Goal: Check status: Verify the current state of an ongoing process or item

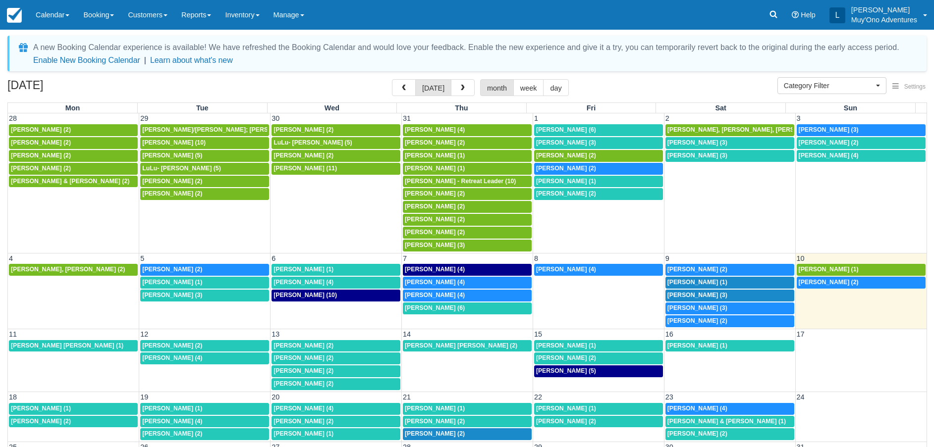
select select
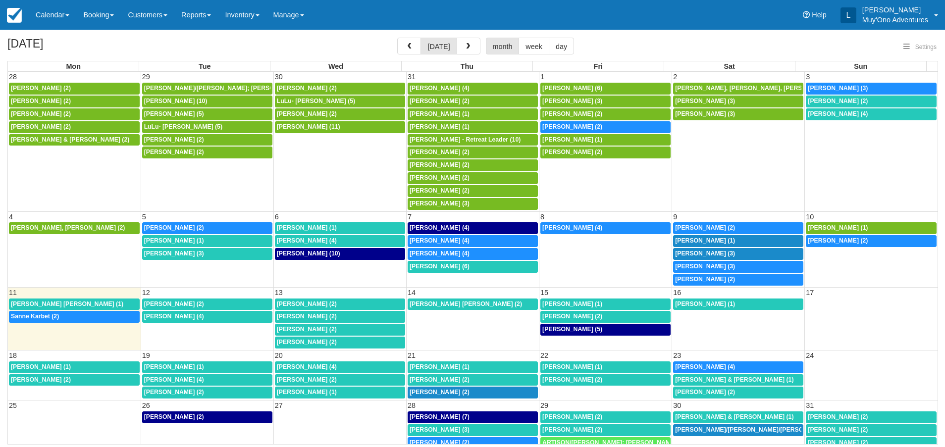
select select
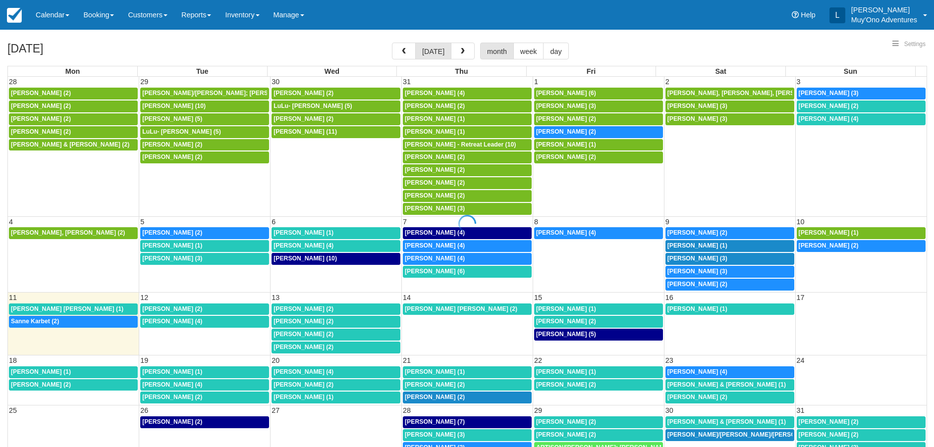
select select
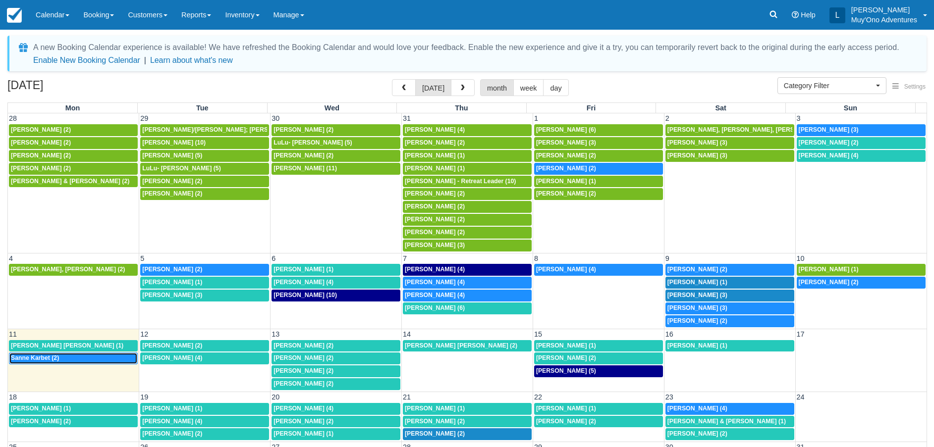
click at [74, 358] on div "8:30a Sanne Karbet (2)" at bounding box center [73, 359] width 125 height 8
select select
click at [100, 343] on div "[PERSON_NAME] [PERSON_NAME] (1)" at bounding box center [73, 346] width 125 height 8
select select
click at [201, 342] on span "[PERSON_NAME] (2)" at bounding box center [172, 345] width 60 height 7
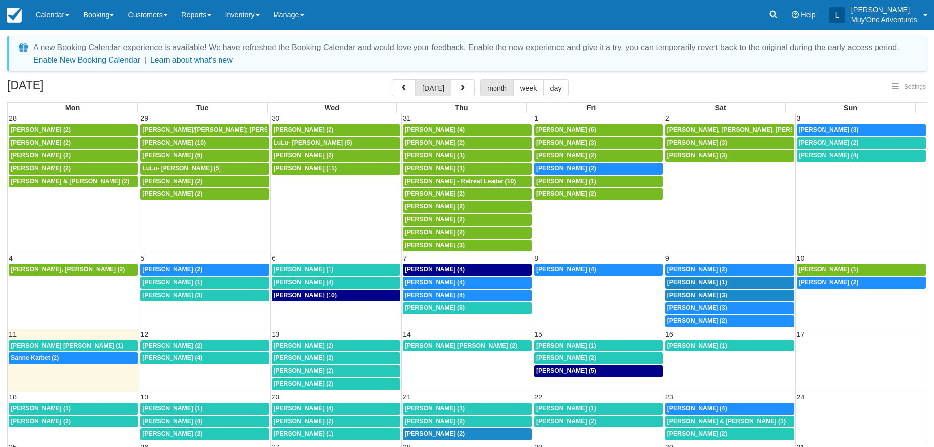
select select
click at [178, 361] on span "[PERSON_NAME] (4)" at bounding box center [172, 358] width 60 height 7
select select
click at [198, 346] on span "Kristina Kenne Cooper (2)" at bounding box center [172, 345] width 60 height 7
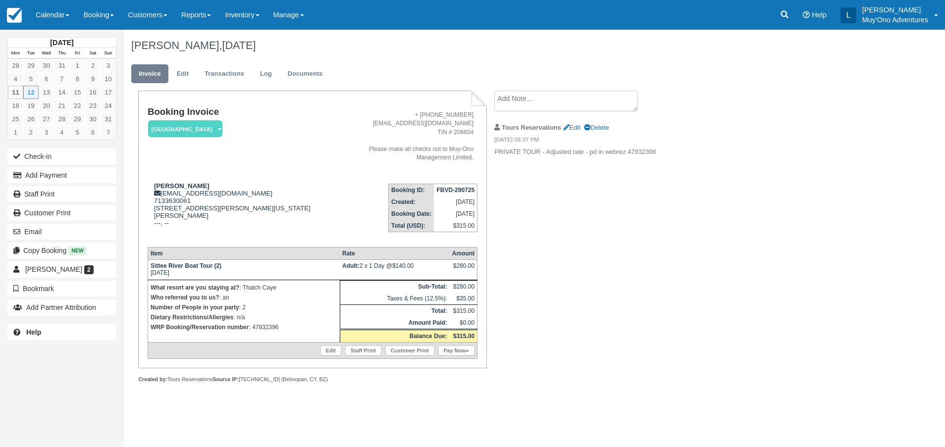
click at [531, 97] on textarea at bounding box center [566, 101] width 144 height 21
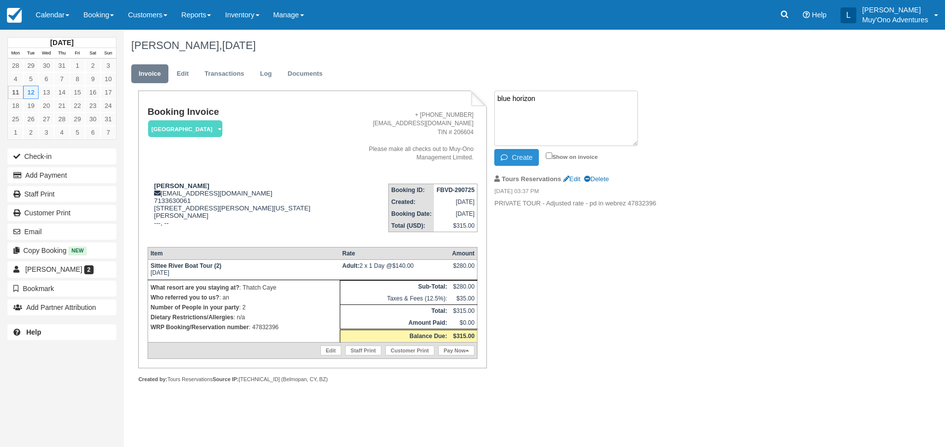
type textarea "blue horizon"
click at [533, 156] on button "Create" at bounding box center [516, 157] width 45 height 17
